Goal: Check status: Check status

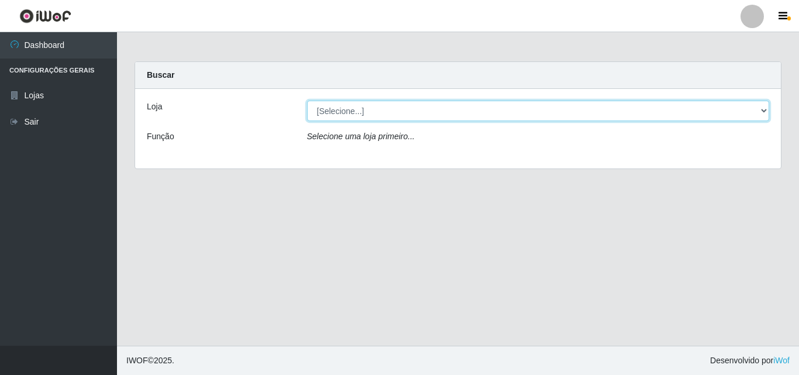
click at [762, 113] on select "[Selecione...] BomQueSó Agreste - Loja 3" at bounding box center [538, 111] width 463 height 20
select select "215"
click at [307, 101] on select "[Selecione...] BomQueSó Agreste - Loja 3" at bounding box center [538, 111] width 463 height 20
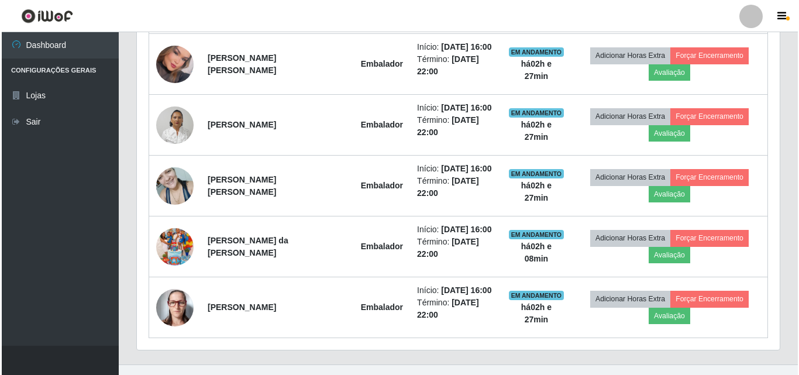
scroll to position [559, 0]
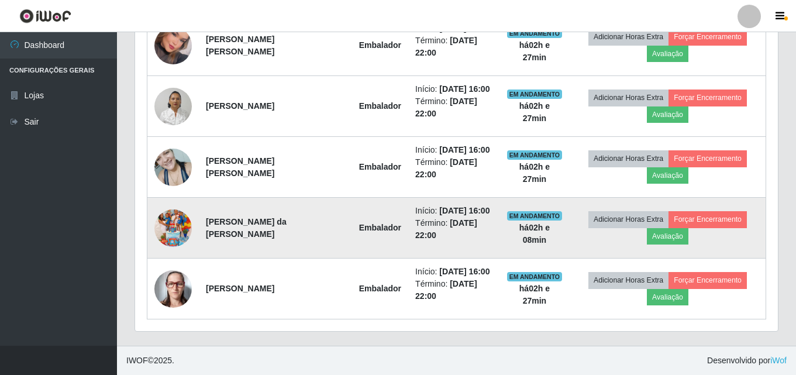
click at [169, 223] on img at bounding box center [172, 228] width 37 height 67
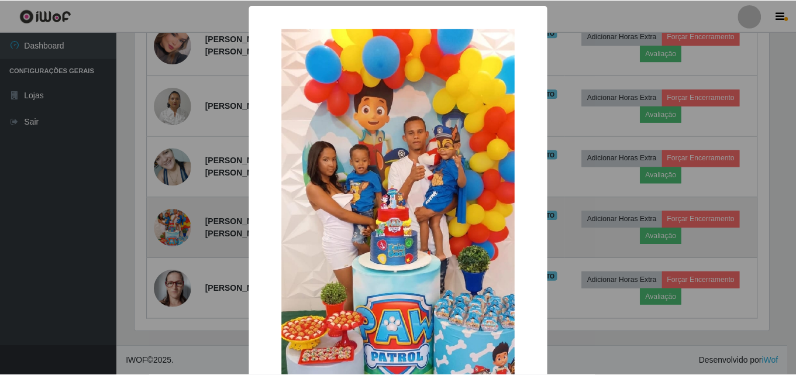
scroll to position [243, 637]
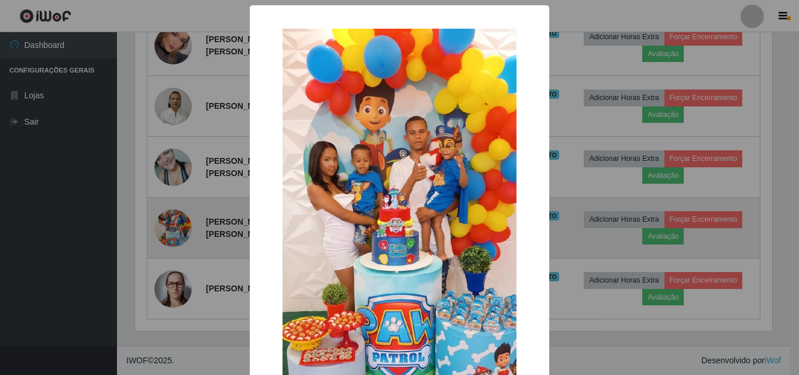
click at [169, 223] on div "× OK Cancel" at bounding box center [399, 187] width 799 height 375
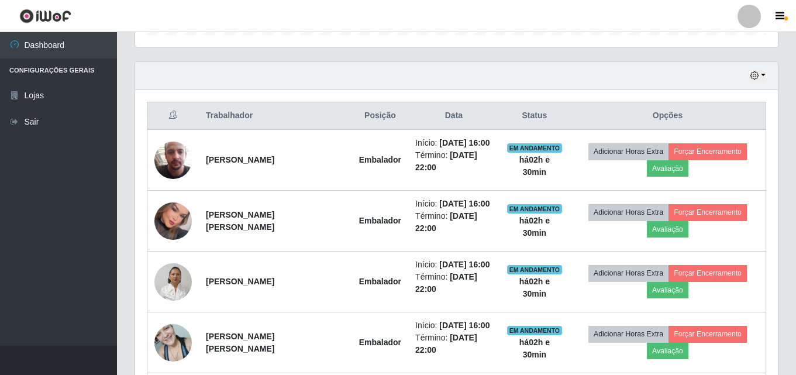
scroll to position [559, 0]
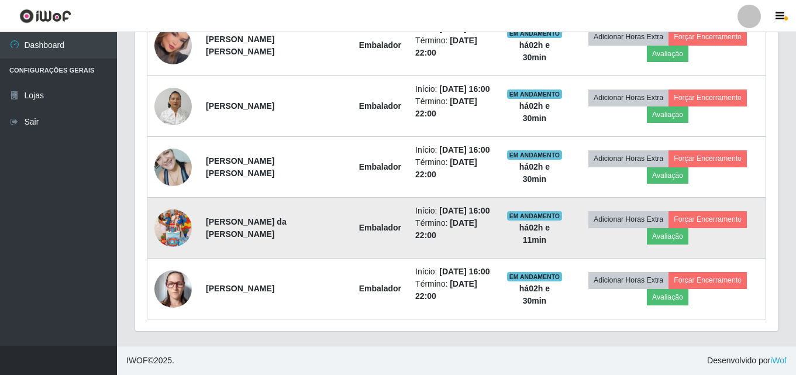
click at [170, 218] on img at bounding box center [172, 228] width 37 height 67
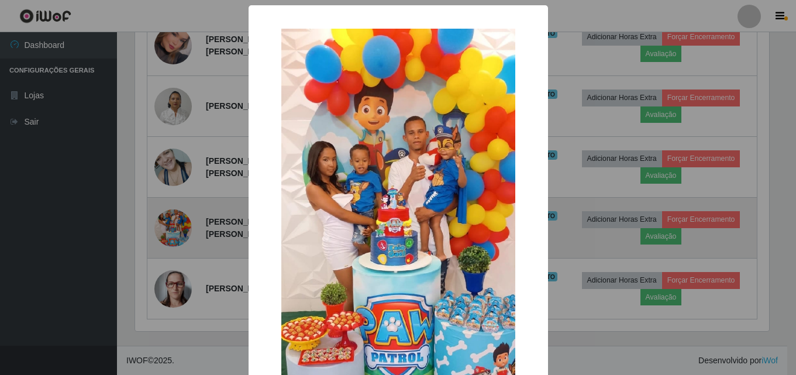
scroll to position [243, 637]
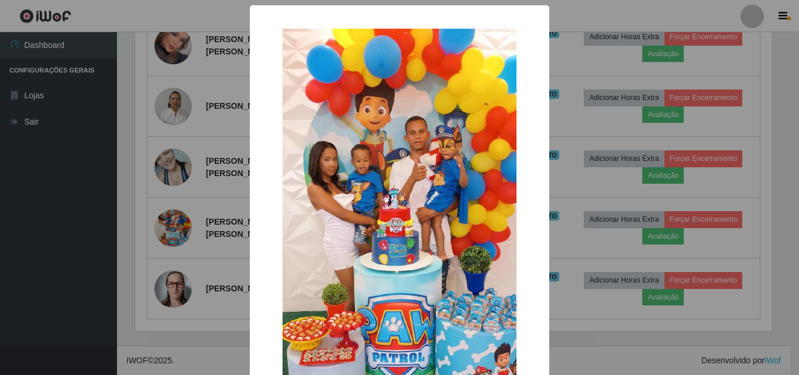
click at [184, 252] on div "× OK Cancel" at bounding box center [399, 187] width 799 height 375
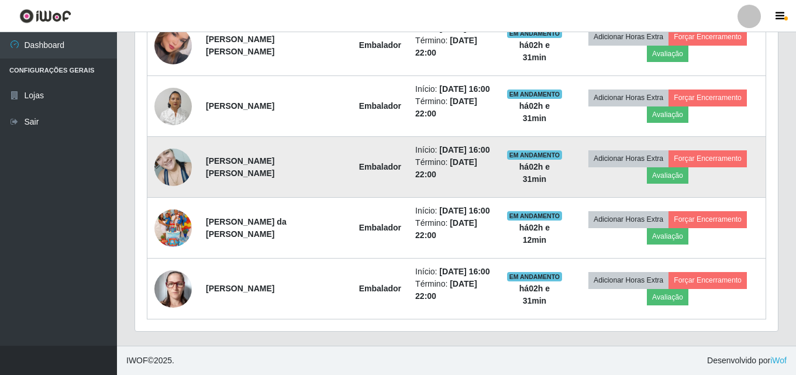
scroll to position [243, 643]
click at [181, 176] on img at bounding box center [172, 167] width 37 height 50
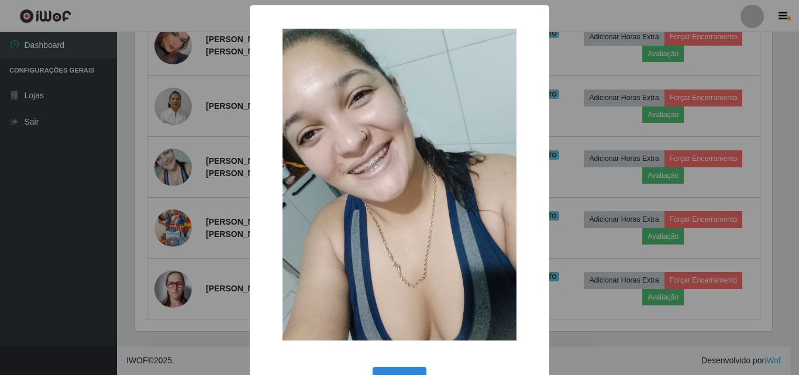
click at [198, 186] on div "× OK Cancel" at bounding box center [399, 187] width 799 height 375
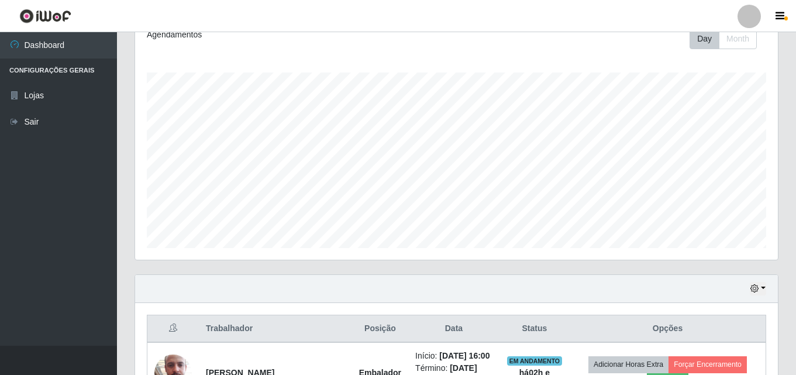
scroll to position [149, 0]
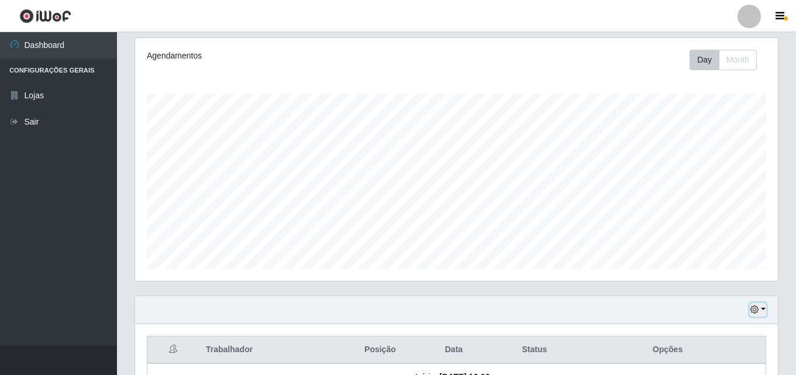
click at [759, 307] on icon "button" at bounding box center [755, 309] width 8 height 8
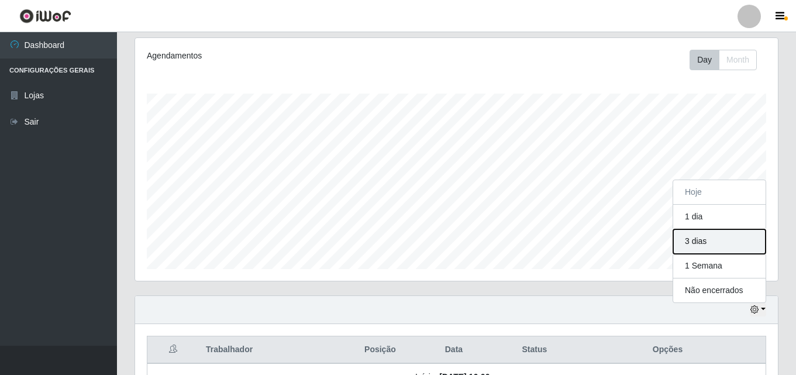
click at [707, 243] on button "3 dias" at bounding box center [719, 241] width 92 height 25
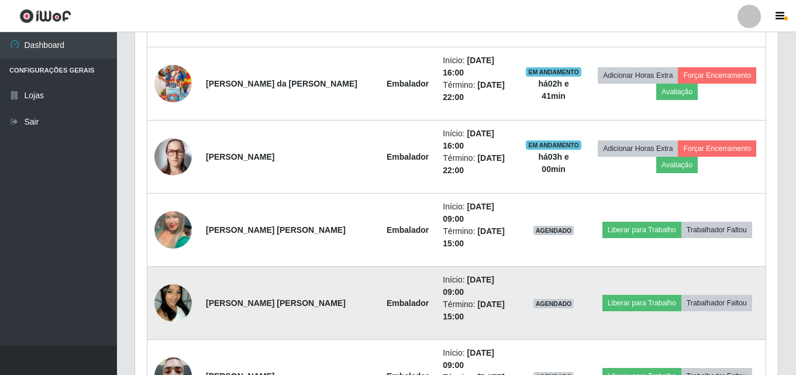
scroll to position [779, 0]
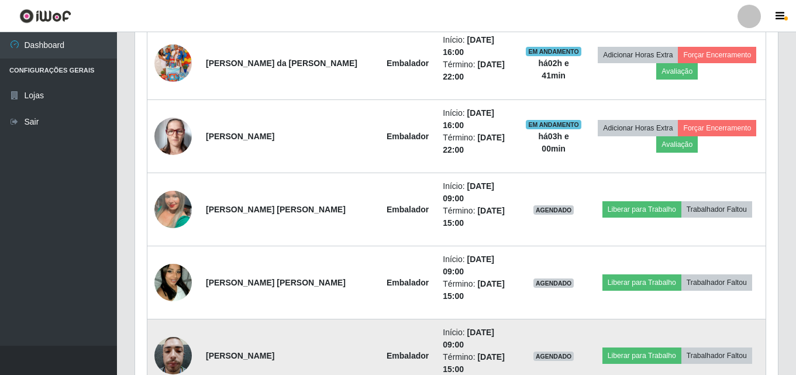
click at [178, 331] on img at bounding box center [172, 356] width 37 height 50
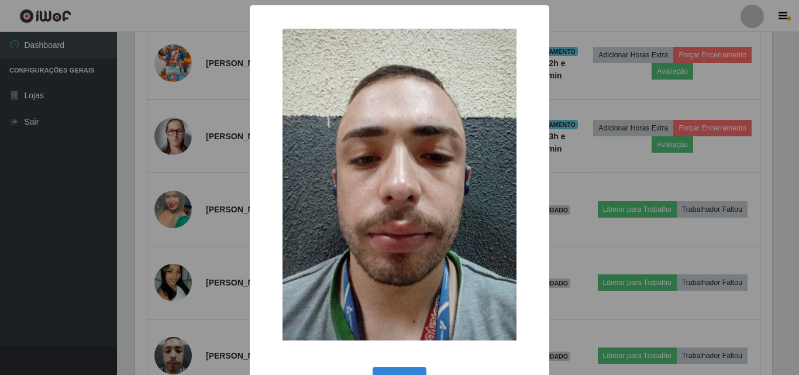
click at [207, 206] on div "× OK Cancel" at bounding box center [399, 187] width 799 height 375
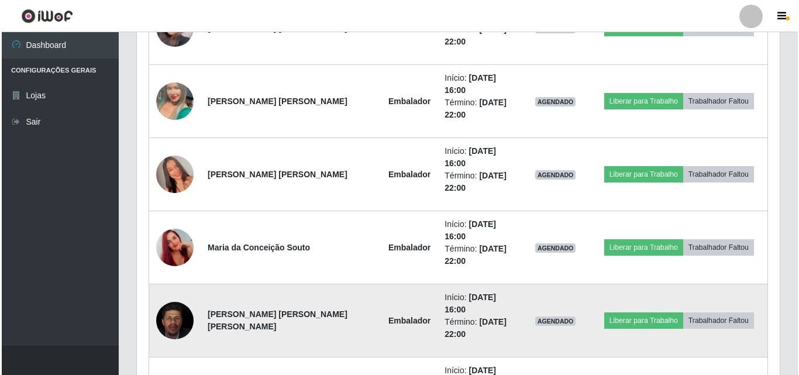
scroll to position [1188, 0]
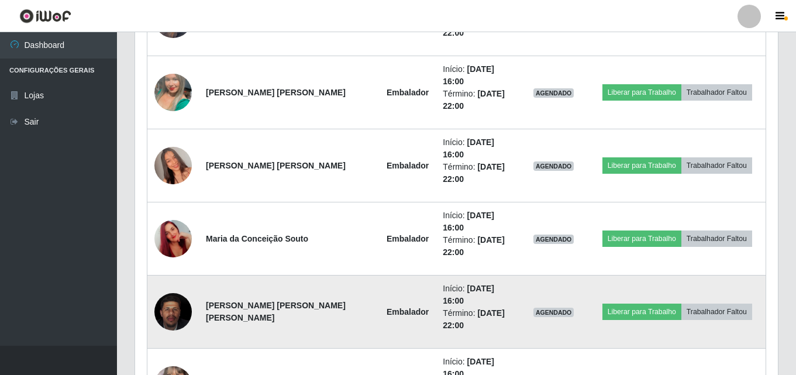
click at [184, 289] on img at bounding box center [172, 312] width 37 height 46
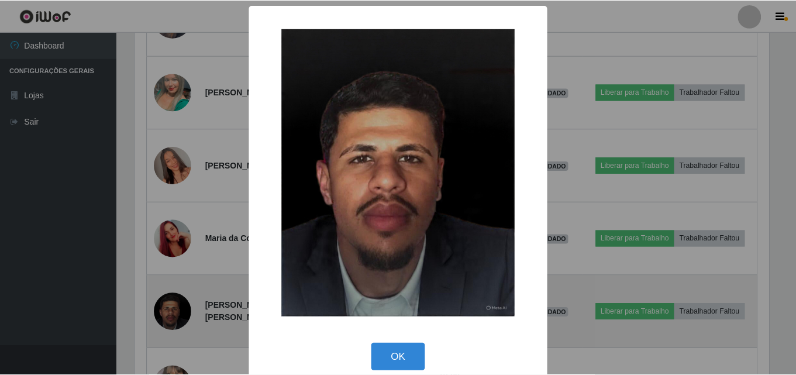
scroll to position [243, 637]
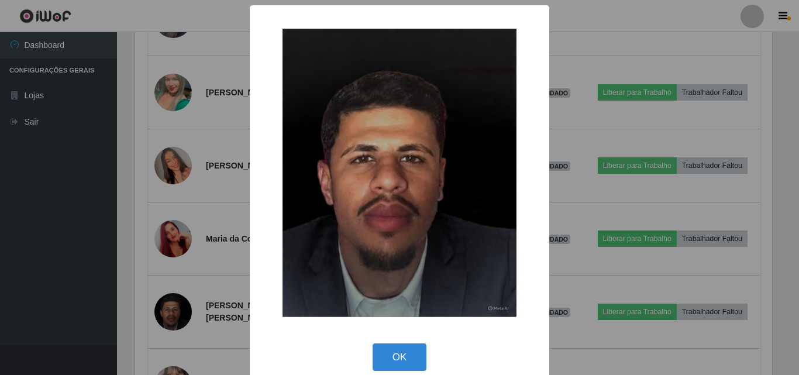
click at [191, 198] on div "× OK Cancel" at bounding box center [399, 187] width 799 height 375
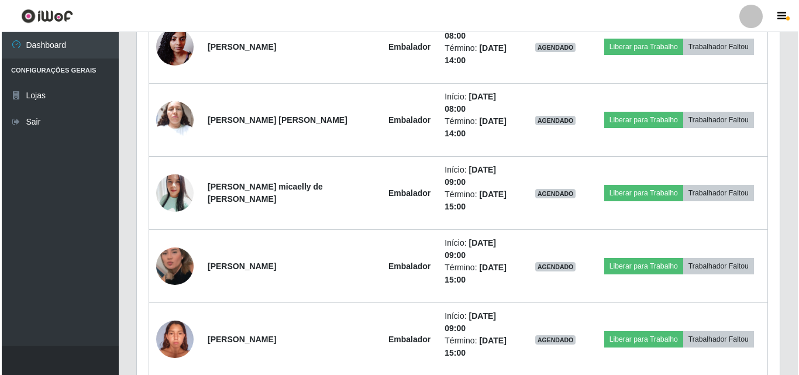
scroll to position [2262, 0]
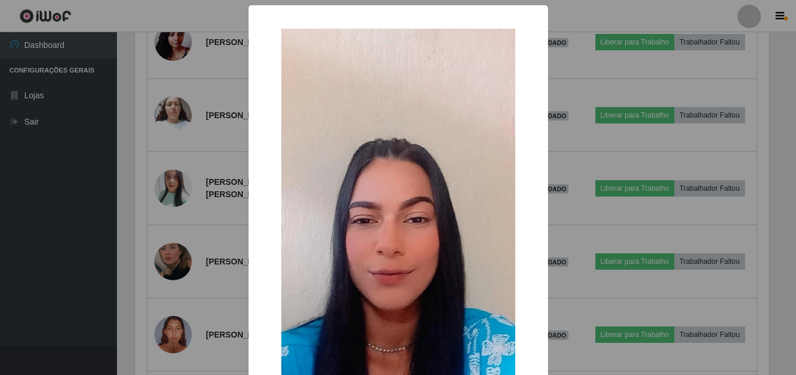
scroll to position [243, 637]
click at [190, 238] on div "× OK Cancel" at bounding box center [399, 187] width 799 height 375
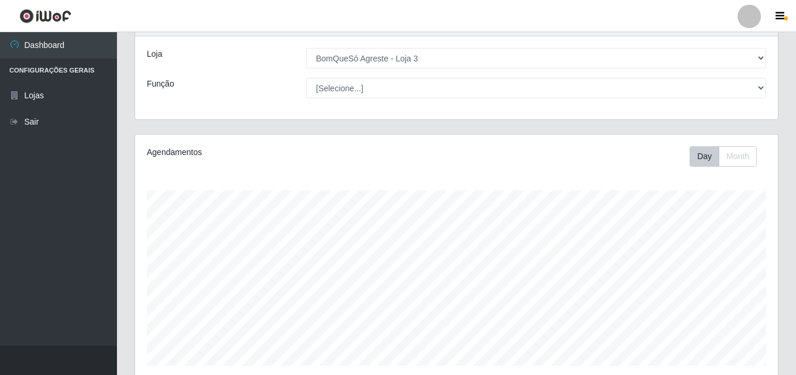
scroll to position [293, 0]
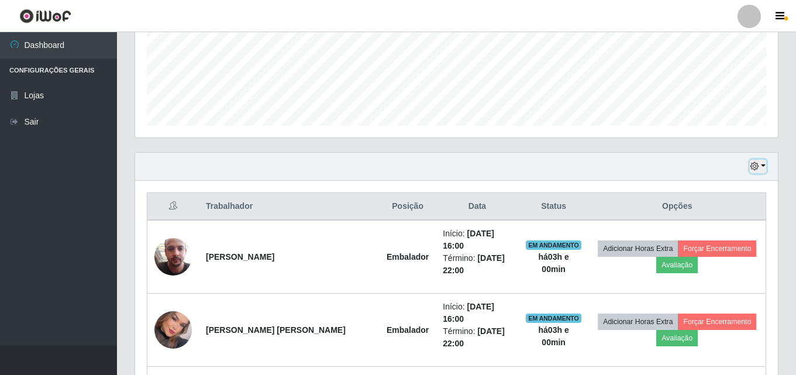
click at [764, 167] on button "button" at bounding box center [758, 166] width 16 height 13
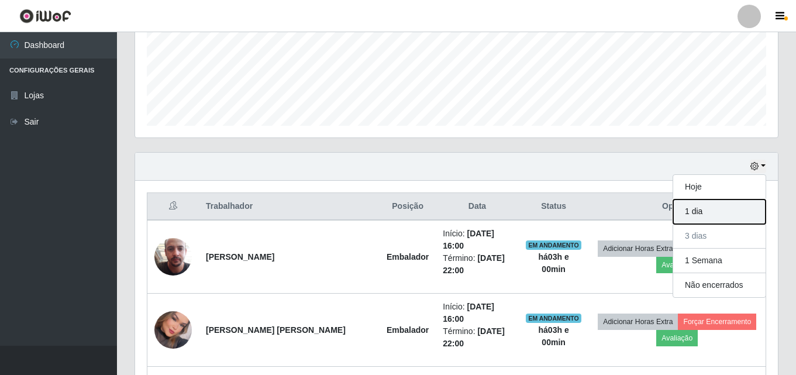
click at [683, 211] on button "1 dia" at bounding box center [719, 212] width 92 height 25
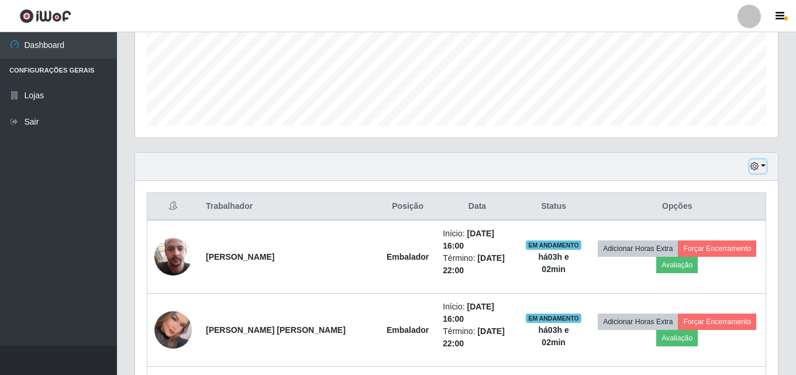
click at [751, 171] on button "button" at bounding box center [758, 166] width 16 height 13
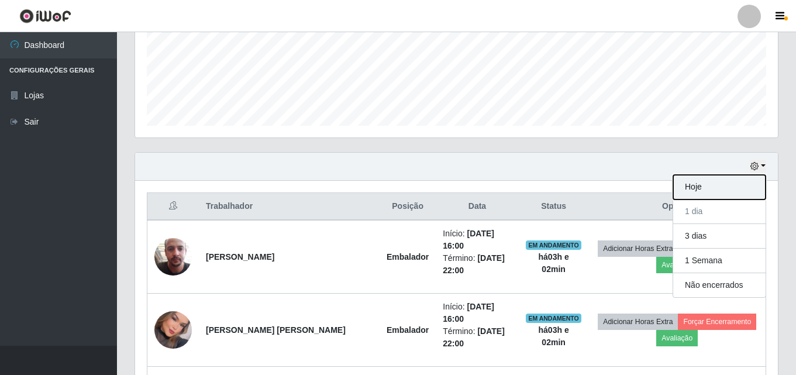
click at [702, 188] on button "Hoje" at bounding box center [719, 187] width 92 height 25
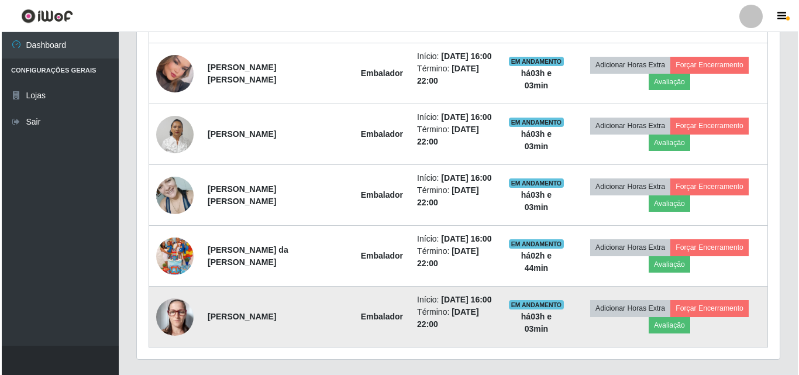
scroll to position [559, 0]
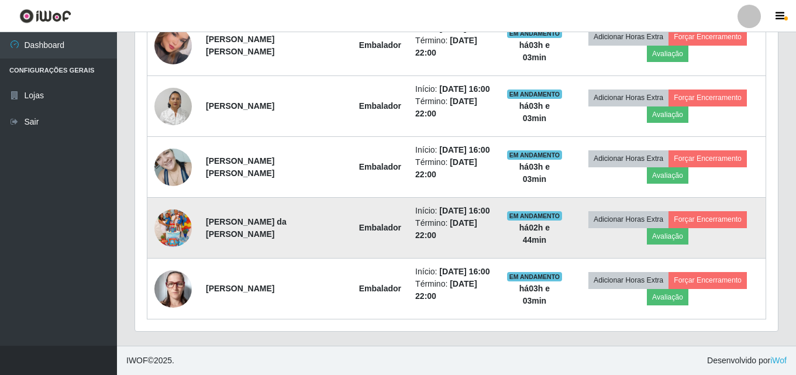
click at [174, 232] on img at bounding box center [172, 228] width 37 height 67
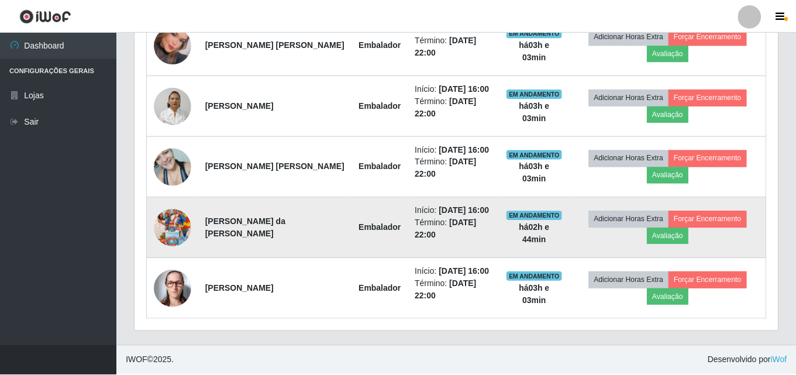
scroll to position [243, 637]
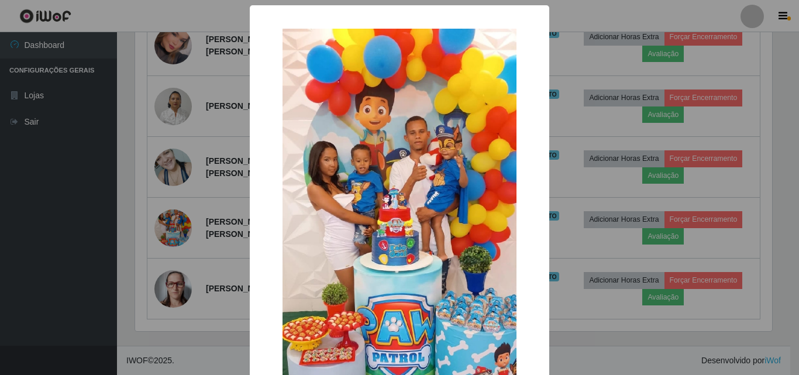
click at [221, 210] on div "× OK Cancel" at bounding box center [399, 187] width 799 height 375
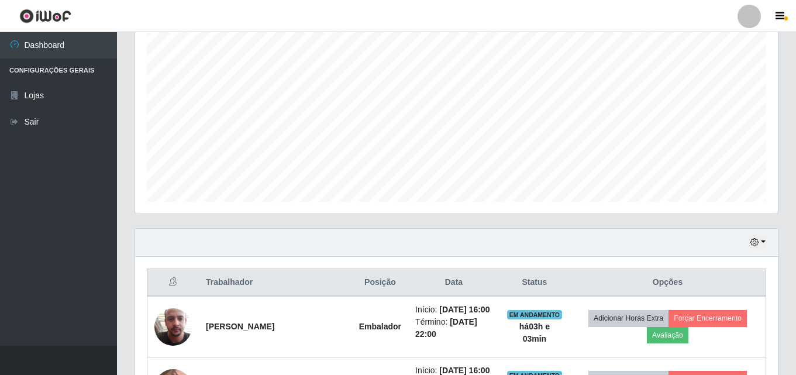
scroll to position [208, 0]
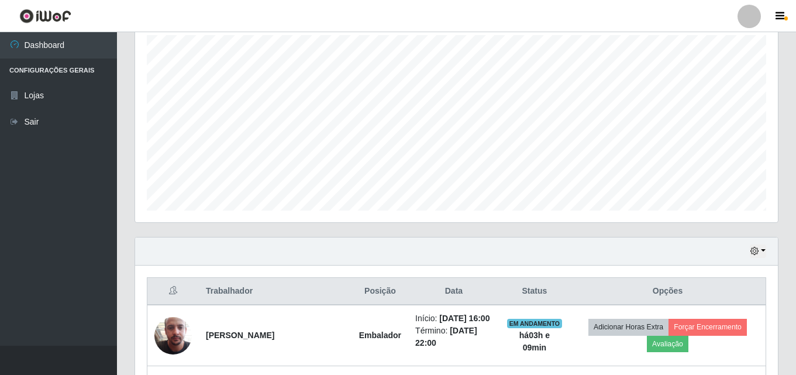
click at [24, 190] on ul "Dashboard Configurações Gerais Lojas Sair" at bounding box center [58, 189] width 117 height 314
